Goal: Transaction & Acquisition: Subscribe to service/newsletter

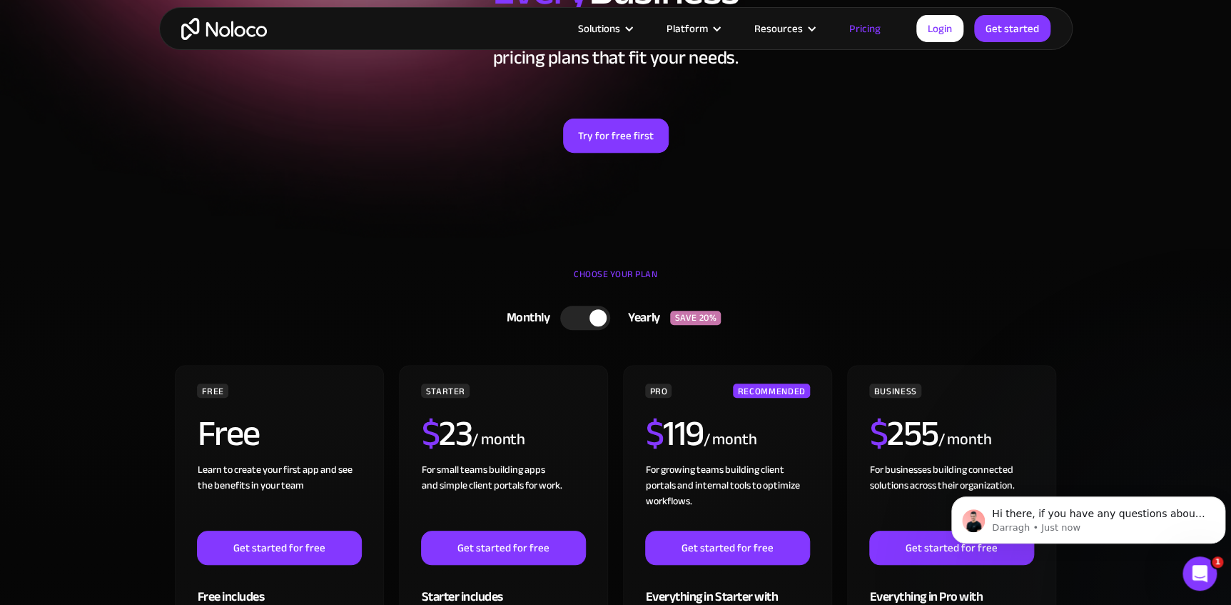
scroll to position [194, 0]
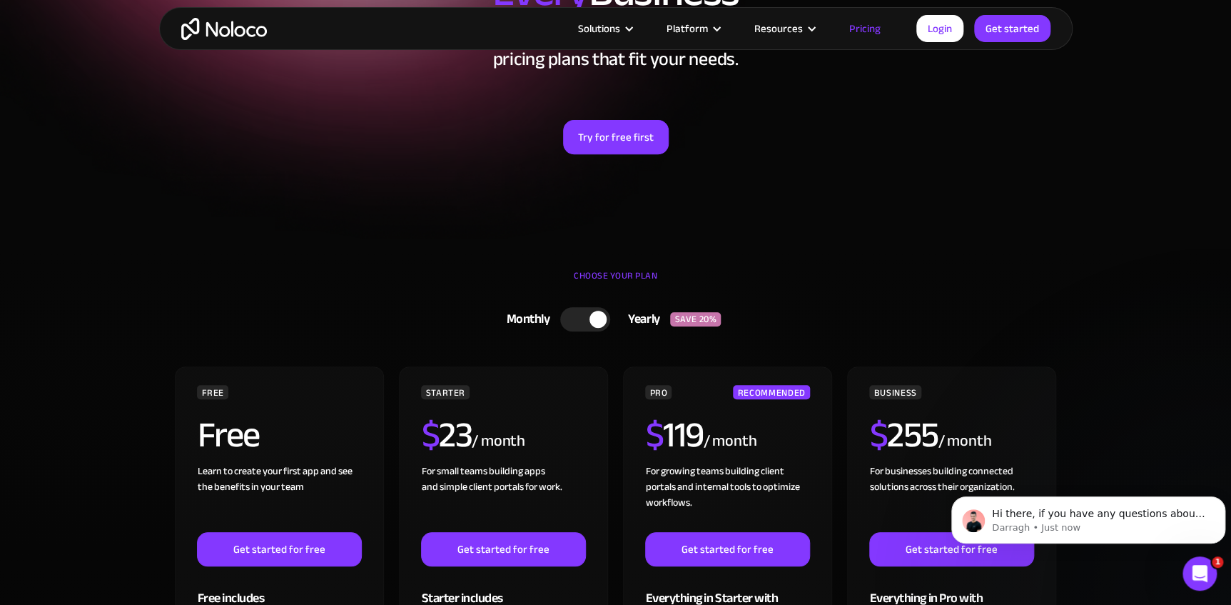
click at [1103, 119] on section "Flexible Pricing Designed for Every Business Grow your business at any stage wi…" at bounding box center [615, 28] width 1231 height 445
click at [630, 139] on link "Try for free first" at bounding box center [616, 137] width 106 height 34
